Goal: Transaction & Acquisition: Book appointment/travel/reservation

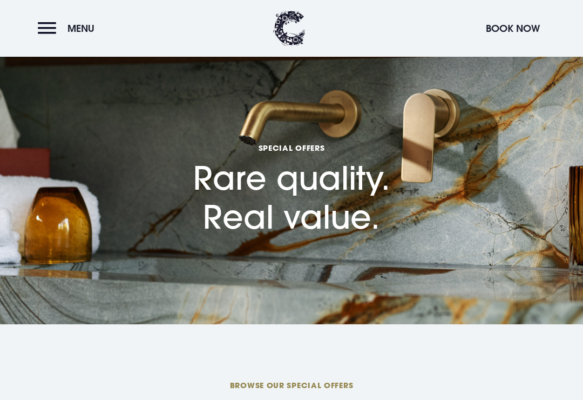
click at [514, 29] on button "Book Now" at bounding box center [513, 28] width 65 height 23
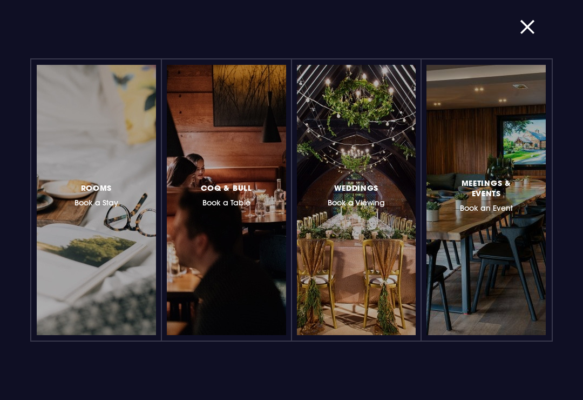
click at [95, 198] on h3 "Rooms Book a Stay" at bounding box center [97, 194] width 44 height 26
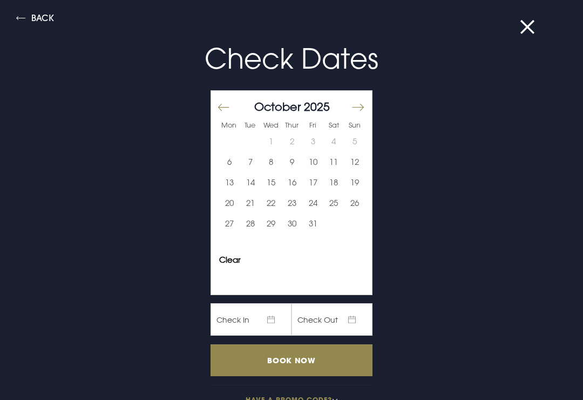
click at [360, 106] on button "Move forward to switch to the next month." at bounding box center [357, 107] width 13 height 23
click at [233, 163] on button "3" at bounding box center [229, 161] width 21 height 21
click at [314, 161] on button "7" at bounding box center [312, 161] width 21 height 21
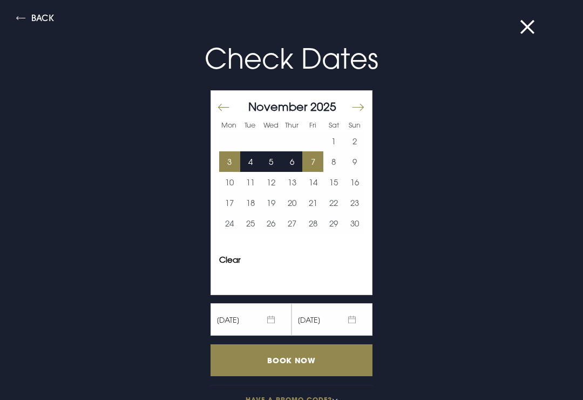
click at [332, 360] on input "Book Now" at bounding box center [292, 360] width 162 height 32
click at [527, 32] on button at bounding box center [534, 27] width 28 height 11
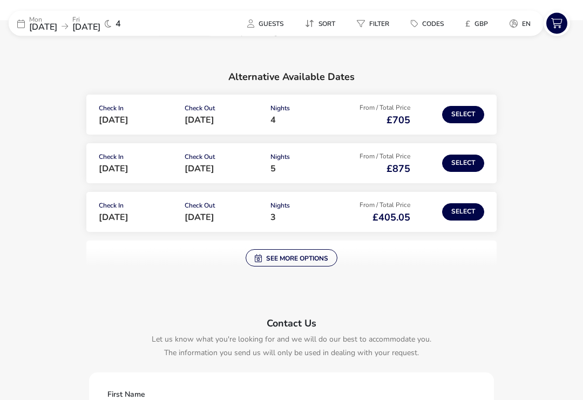
scroll to position [144, 0]
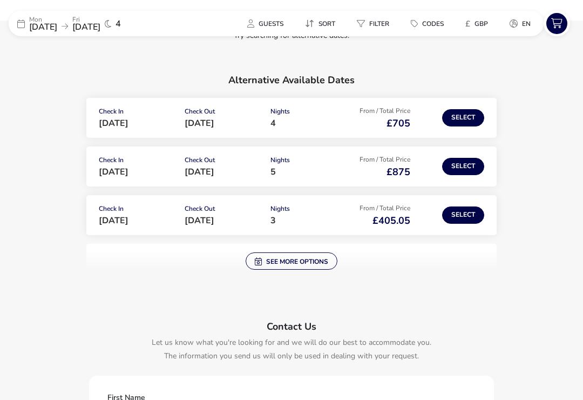
click at [293, 262] on span "See more options" at bounding box center [291, 261] width 73 height 9
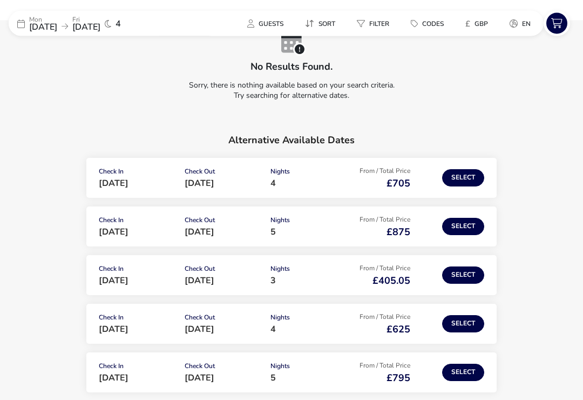
scroll to position [90, 0]
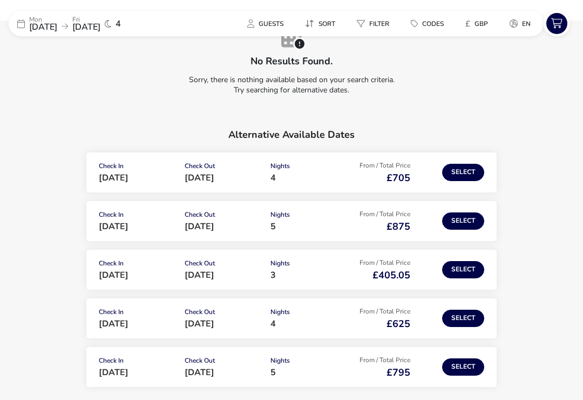
click at [472, 177] on button "Select" at bounding box center [463, 172] width 42 height 17
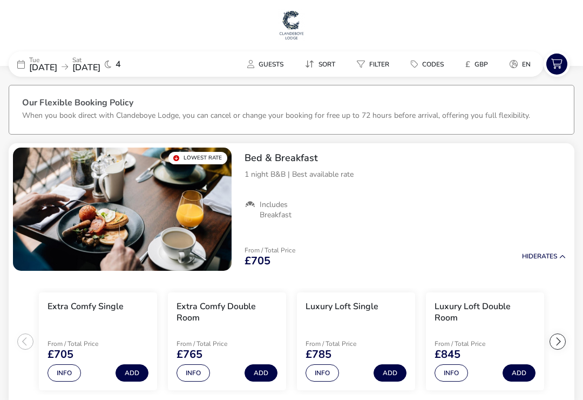
click at [270, 251] on p "From / Total Price" at bounding box center [270, 250] width 51 height 6
click at [304, 155] on h2 "Bed & Breakfast" at bounding box center [405, 158] width 321 height 12
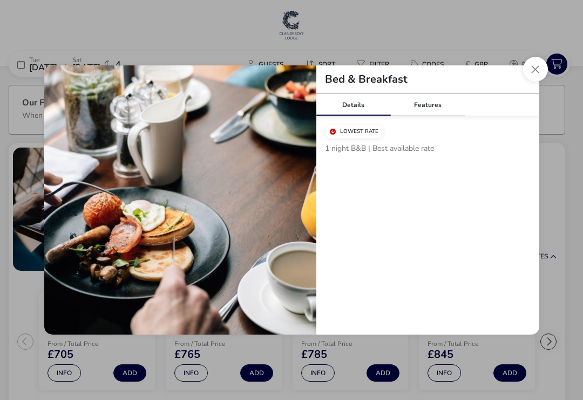
click at [437, 107] on div "Features" at bounding box center [427, 105] width 75 height 22
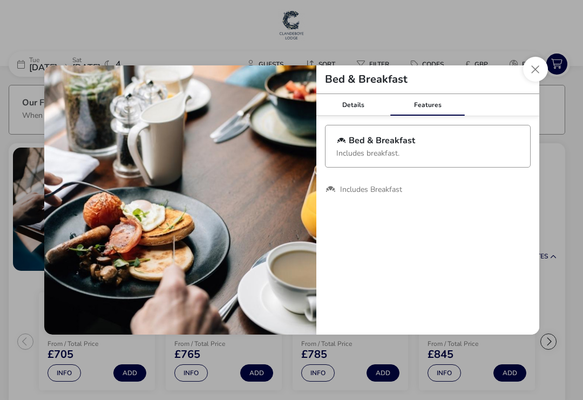
click at [537, 72] on button "Close modal" at bounding box center [535, 69] width 25 height 25
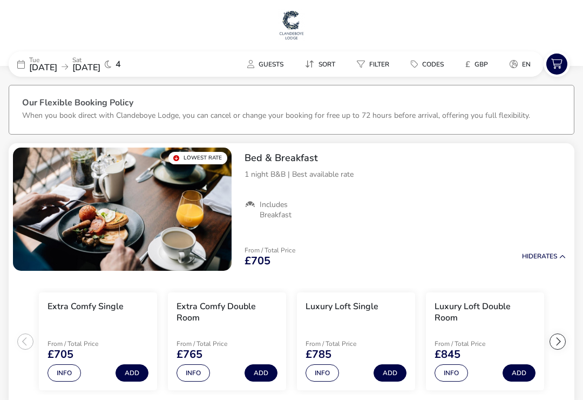
click at [151, 224] on img "1 / 1" at bounding box center [122, 208] width 219 height 123
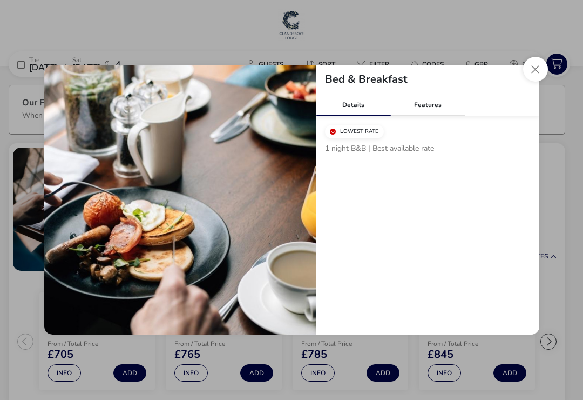
click at [535, 69] on button "Close modal" at bounding box center [535, 69] width 25 height 25
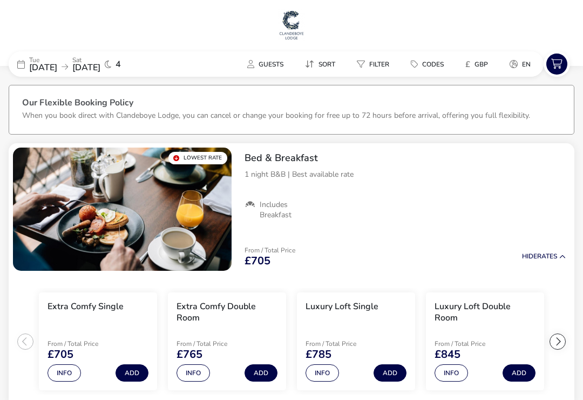
click at [195, 371] on button "Info" at bounding box center [193, 372] width 33 height 17
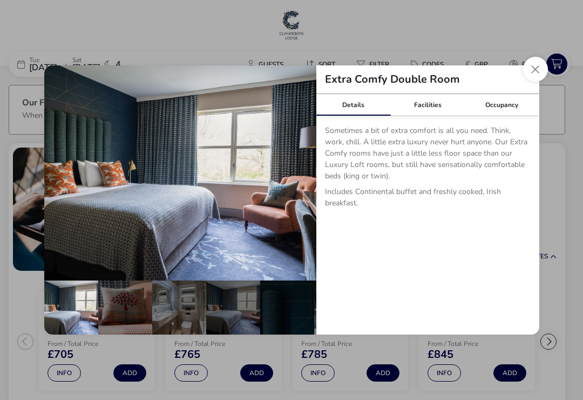
click at [432, 109] on div "Facilities" at bounding box center [427, 105] width 75 height 22
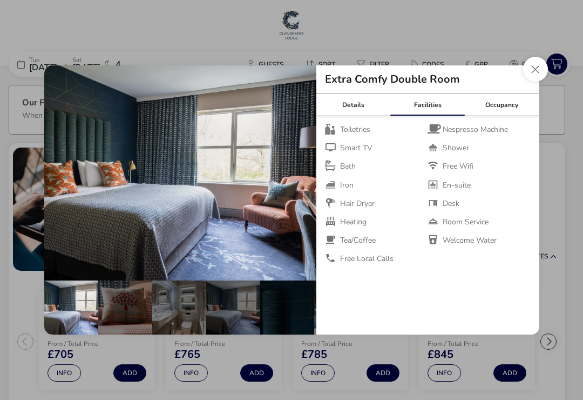
click at [503, 107] on div "Occupancy" at bounding box center [502, 105] width 75 height 22
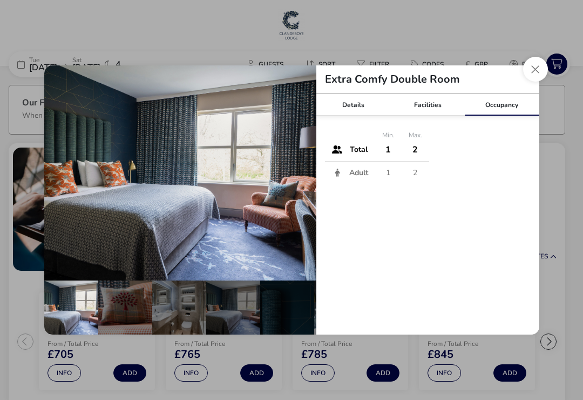
click at [538, 73] on button "Close dialog" at bounding box center [535, 69] width 25 height 25
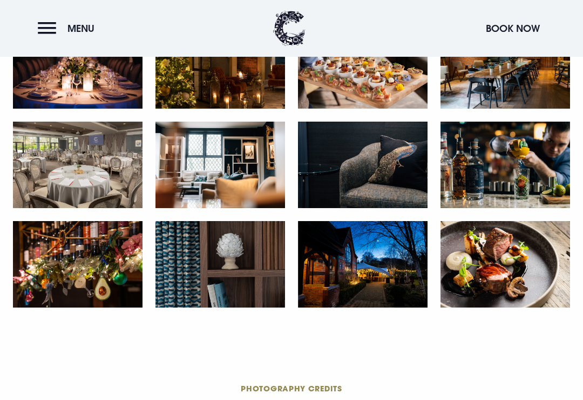
scroll to position [1597, 0]
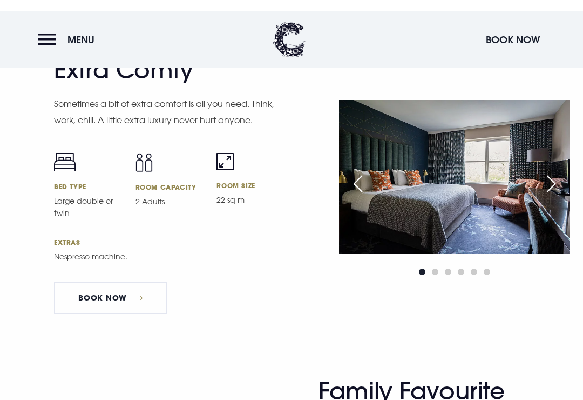
scroll to position [2789, 0]
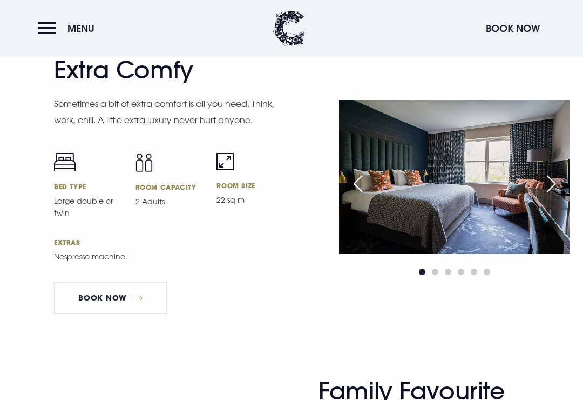
click at [436, 275] on span "Go to slide 2" at bounding box center [435, 271] width 6 height 6
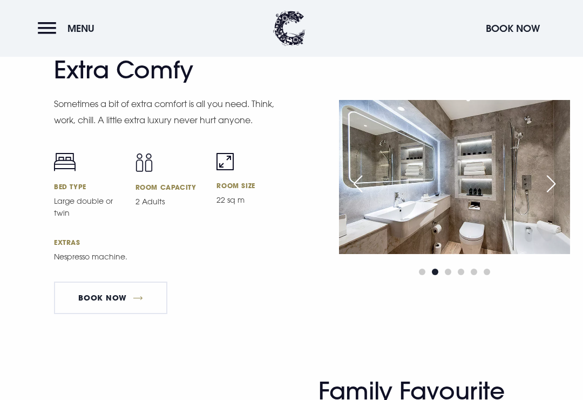
click at [448, 275] on span "Go to slide 3" at bounding box center [448, 271] width 6 height 6
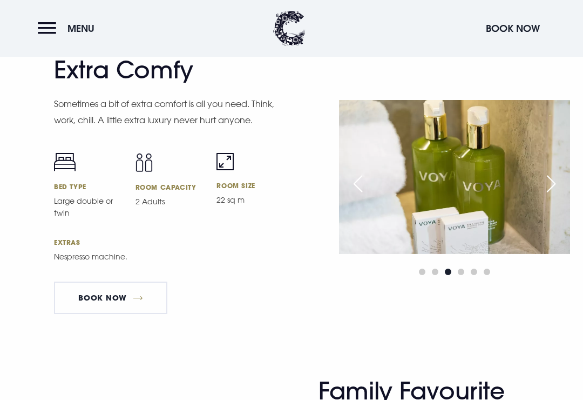
click at [460, 275] on span "Go to slide 4" at bounding box center [461, 271] width 6 height 6
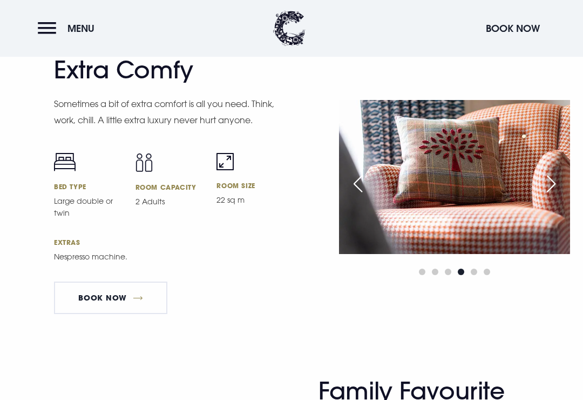
click at [474, 275] on span "Go to slide 5" at bounding box center [474, 271] width 6 height 6
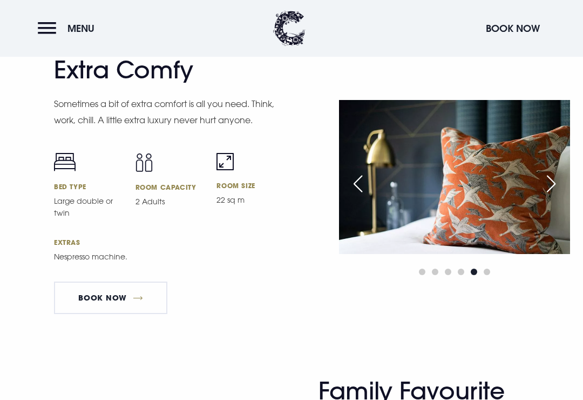
click at [487, 275] on span "Go to slide 6" at bounding box center [487, 271] width 6 height 6
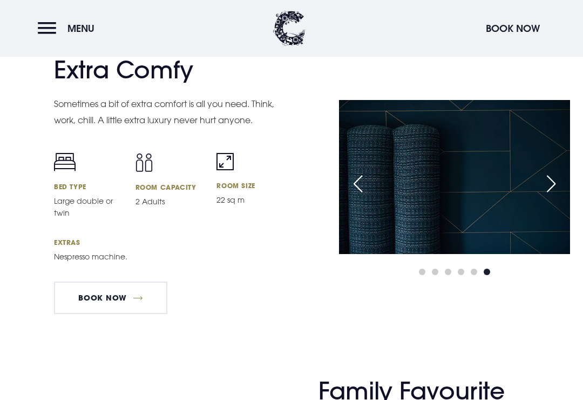
click at [554, 196] on div "Next slide" at bounding box center [551, 184] width 27 height 24
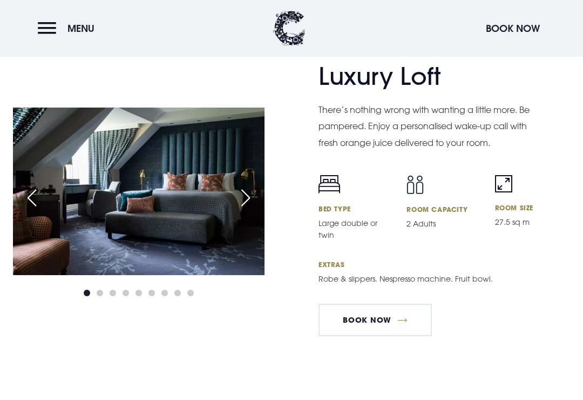
scroll to position [2446, 0]
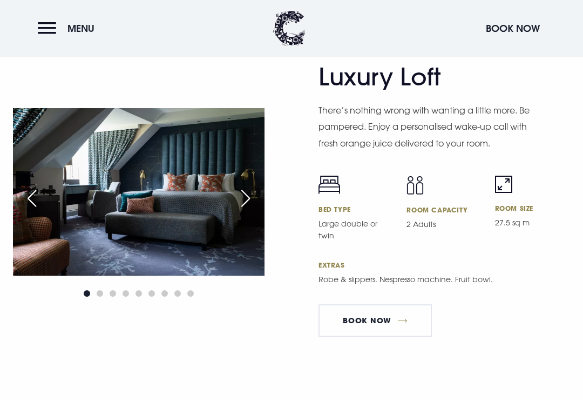
click at [243, 209] on div "Next slide" at bounding box center [245, 198] width 27 height 24
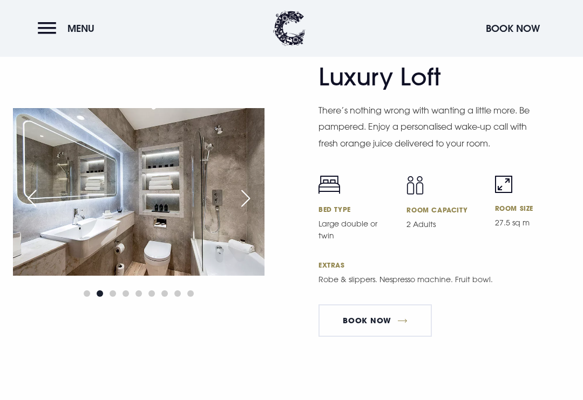
click at [248, 210] on div "Next slide" at bounding box center [245, 198] width 27 height 24
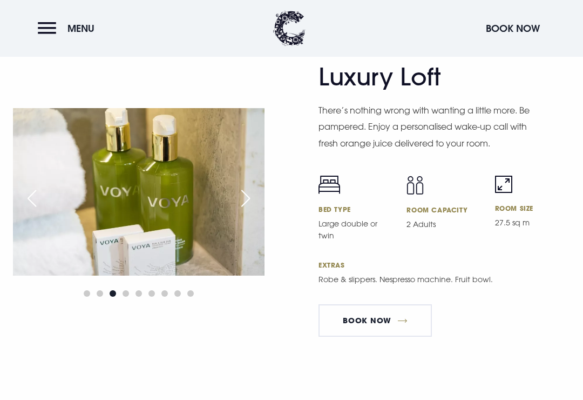
click at [245, 210] on div "Next slide" at bounding box center [245, 198] width 27 height 24
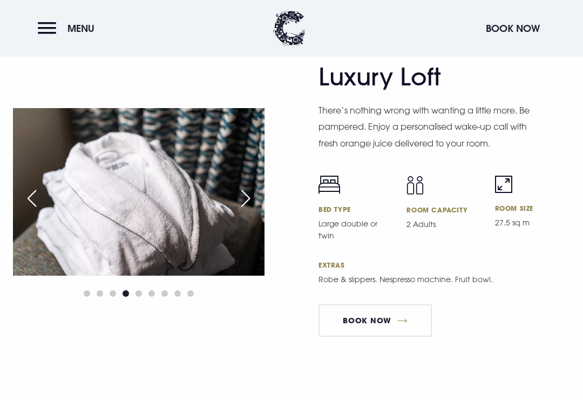
click at [244, 210] on div "Next slide" at bounding box center [245, 198] width 27 height 24
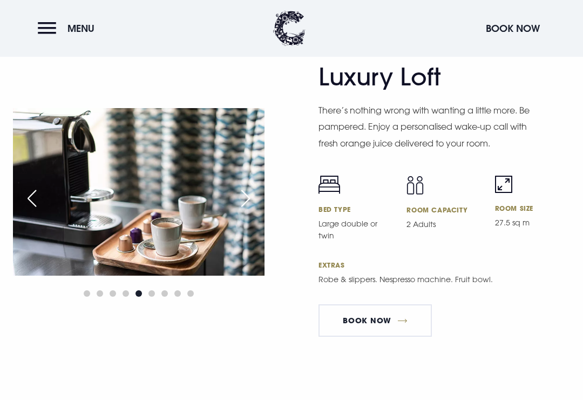
click at [248, 210] on div "Next slide" at bounding box center [245, 198] width 27 height 24
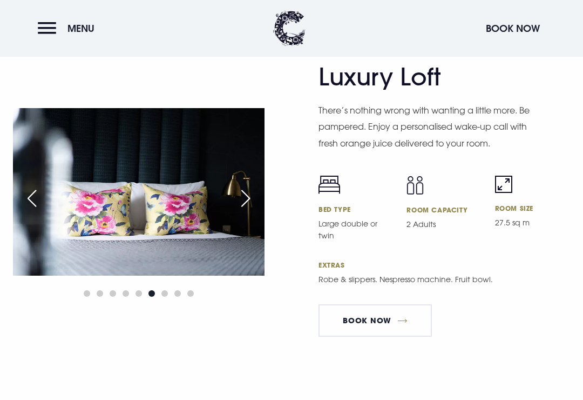
click at [247, 210] on div "Next slide" at bounding box center [245, 198] width 27 height 24
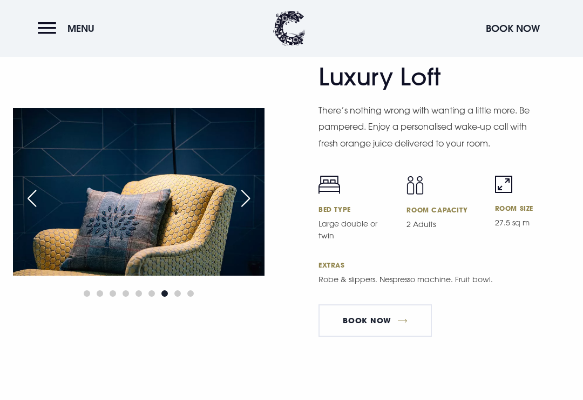
click at [242, 210] on div "Next slide" at bounding box center [245, 198] width 27 height 24
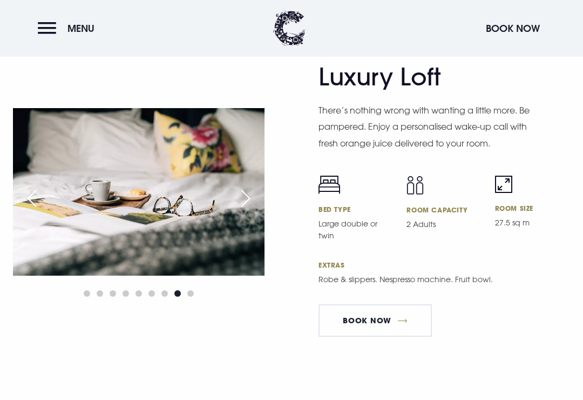
click at [240, 210] on div "Next slide" at bounding box center [245, 198] width 27 height 24
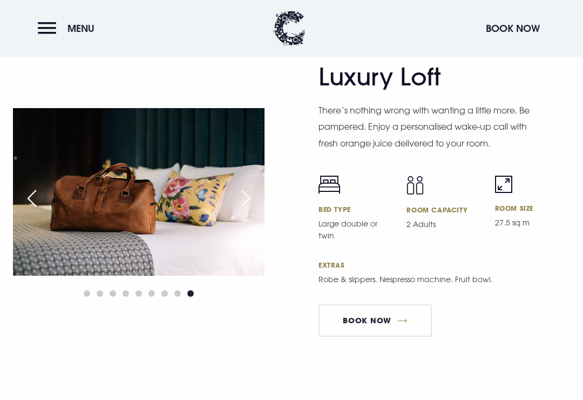
click at [243, 206] on div "Next slide" at bounding box center [245, 198] width 27 height 24
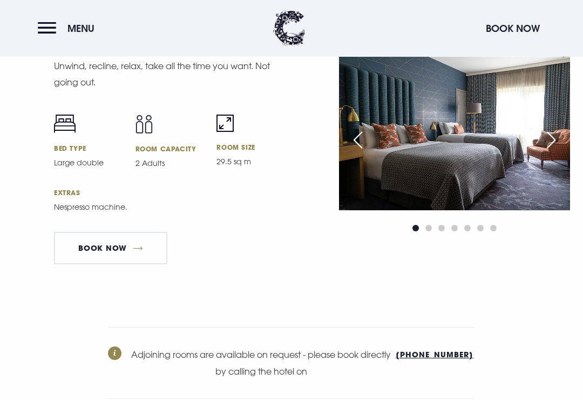
scroll to position [3480, 0]
click at [422, 234] on div at bounding box center [454, 227] width 231 height 13
click at [430, 231] on span "Go to slide 2" at bounding box center [429, 228] width 6 height 6
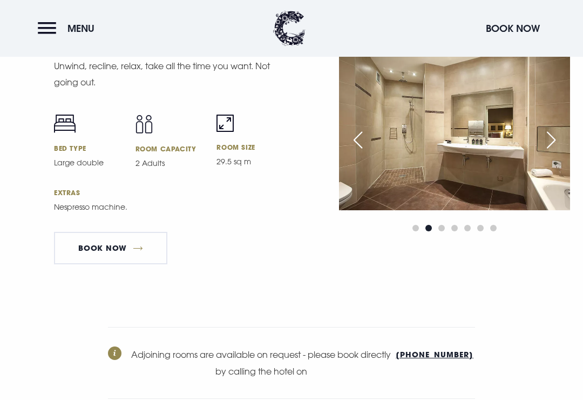
click at [443, 231] on span "Go to slide 3" at bounding box center [442, 228] width 6 height 6
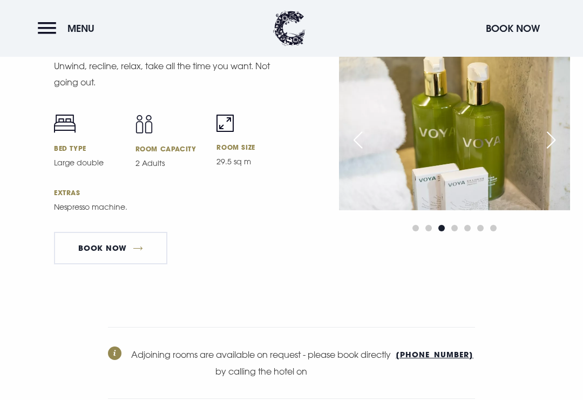
click at [456, 231] on span "Go to slide 4" at bounding box center [455, 228] width 6 height 6
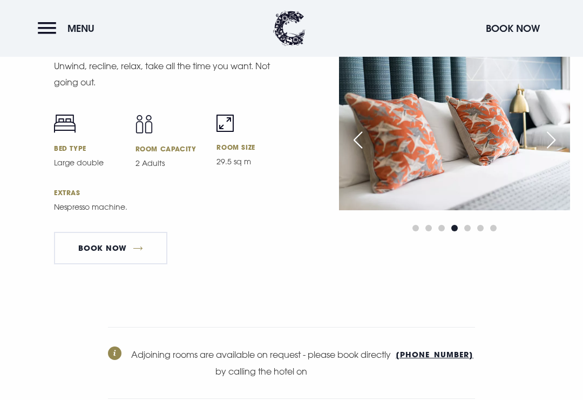
click at [468, 231] on span "Go to slide 5" at bounding box center [467, 228] width 6 height 6
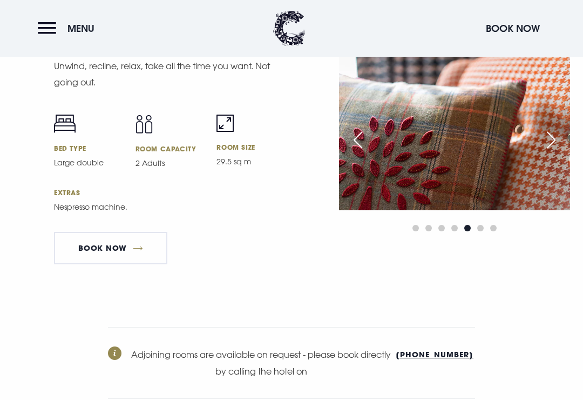
click at [481, 231] on span "Go to slide 6" at bounding box center [480, 228] width 6 height 6
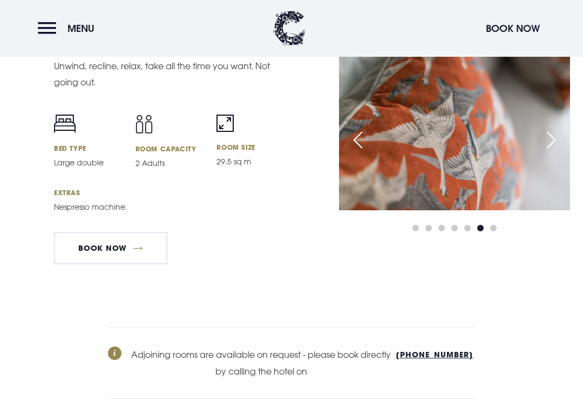
click at [491, 234] on div at bounding box center [454, 145] width 231 height 178
click at [501, 234] on div at bounding box center [454, 227] width 231 height 13
click at [492, 231] on span "Go to slide 7" at bounding box center [493, 228] width 6 height 6
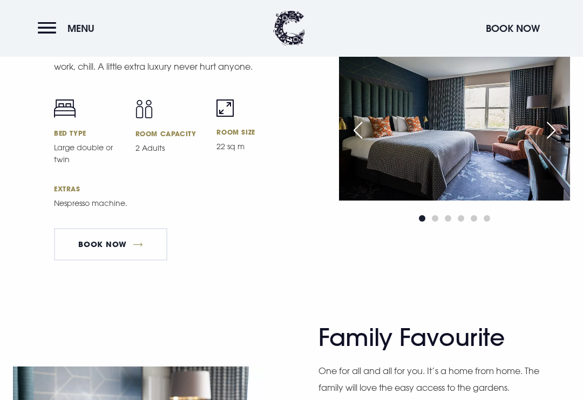
scroll to position [2843, 0]
click at [119, 260] on link "Book Now" at bounding box center [110, 244] width 113 height 32
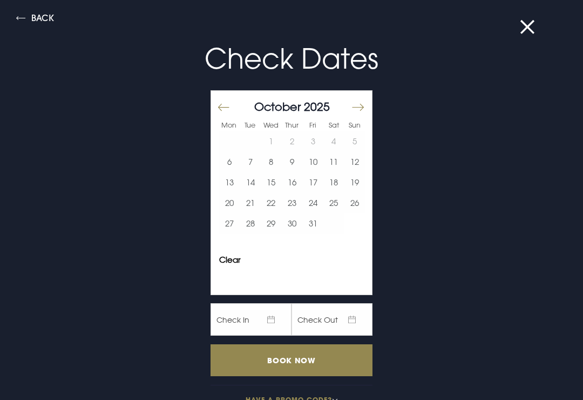
click at [255, 221] on button "28" at bounding box center [250, 223] width 21 height 21
click at [359, 106] on button "Move forward to switch to the next month." at bounding box center [357, 107] width 13 height 23
click at [358, 139] on button "2" at bounding box center [354, 141] width 21 height 21
click at [339, 366] on input "Book Now" at bounding box center [292, 360] width 162 height 32
